Goal: Entertainment & Leisure: Consume media (video, audio)

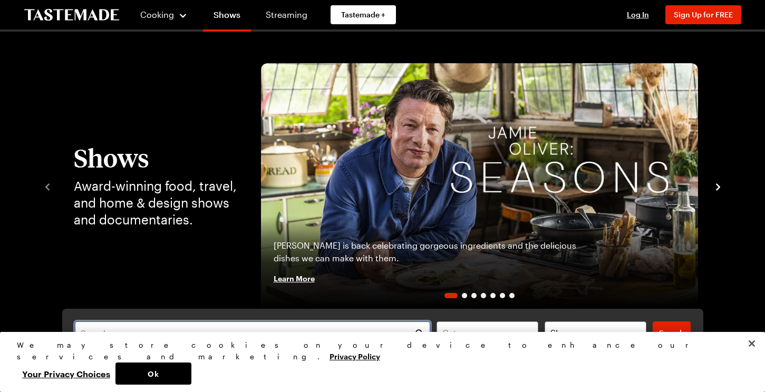
click at [87, 338] on input "text" at bounding box center [253, 333] width 356 height 23
type input "[PERSON_NAME]"
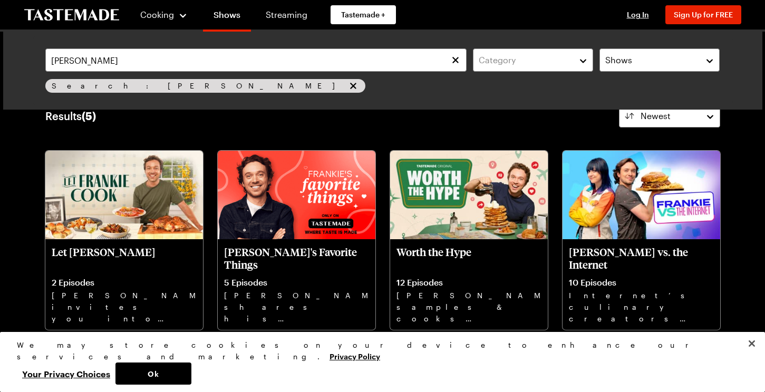
scroll to position [43, 0]
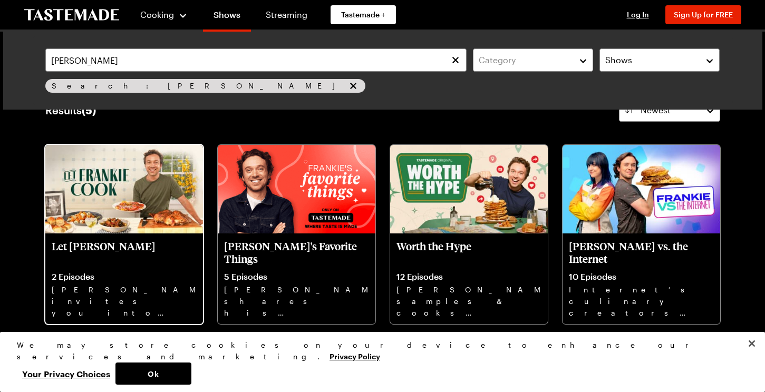
click at [90, 199] on img at bounding box center [124, 189] width 158 height 89
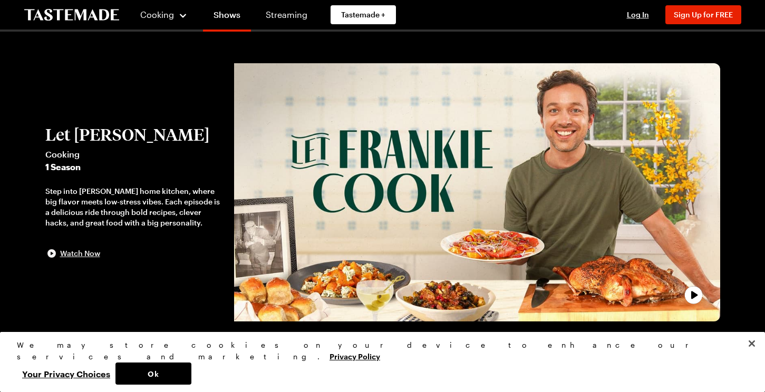
click at [64, 255] on span "Watch Now" at bounding box center [80, 253] width 40 height 11
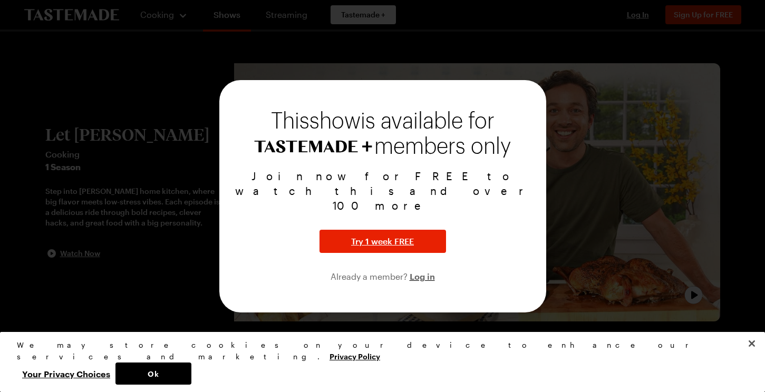
click at [349, 299] on div at bounding box center [382, 196] width 765 height 392
